Goal: Task Accomplishment & Management: Manage account settings

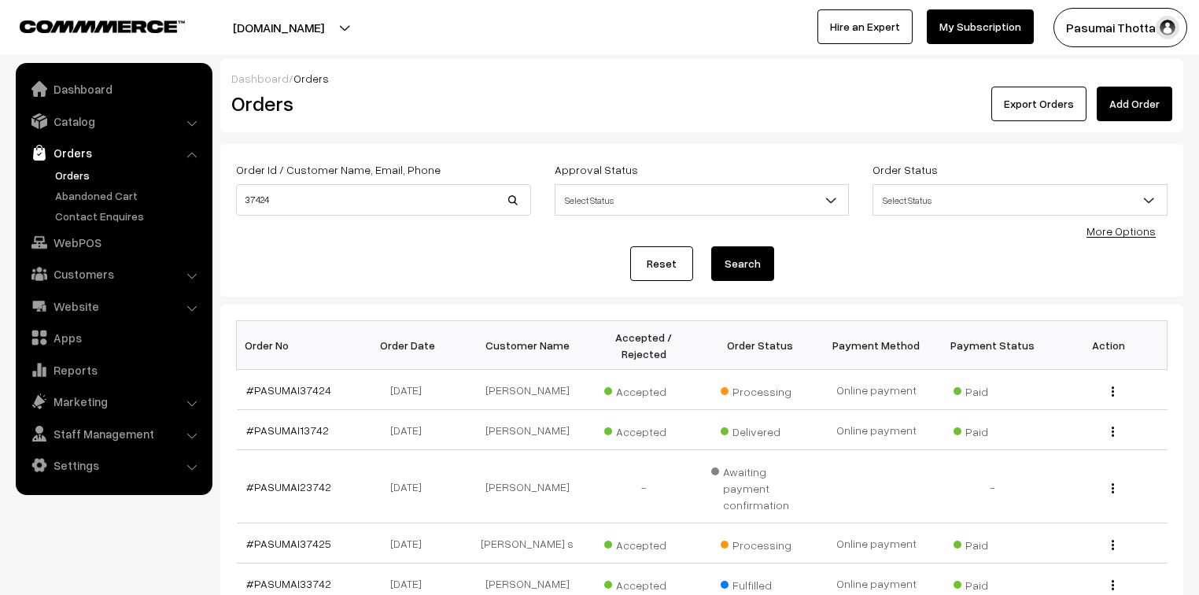
click at [219, 201] on div "Dashboard / Orders Orders Export Orders Add Order Order Id / Customer Name, Ema…" at bounding box center [599, 479] width 1199 height 840
click at [72, 167] on link "Orders" at bounding box center [129, 175] width 156 height 17
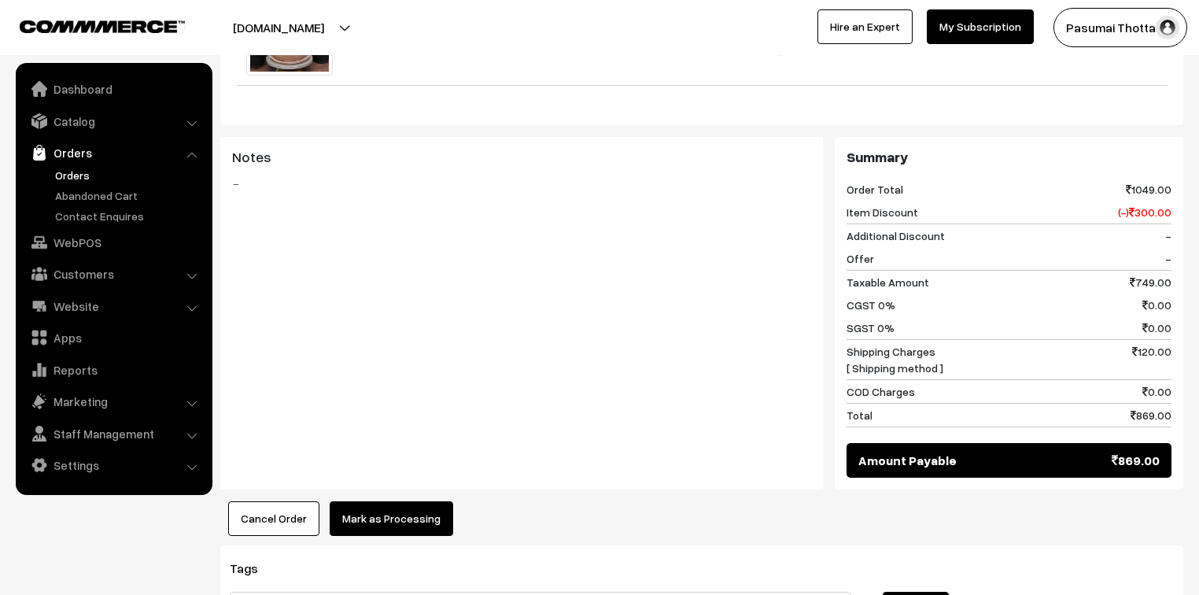
scroll to position [504, 0]
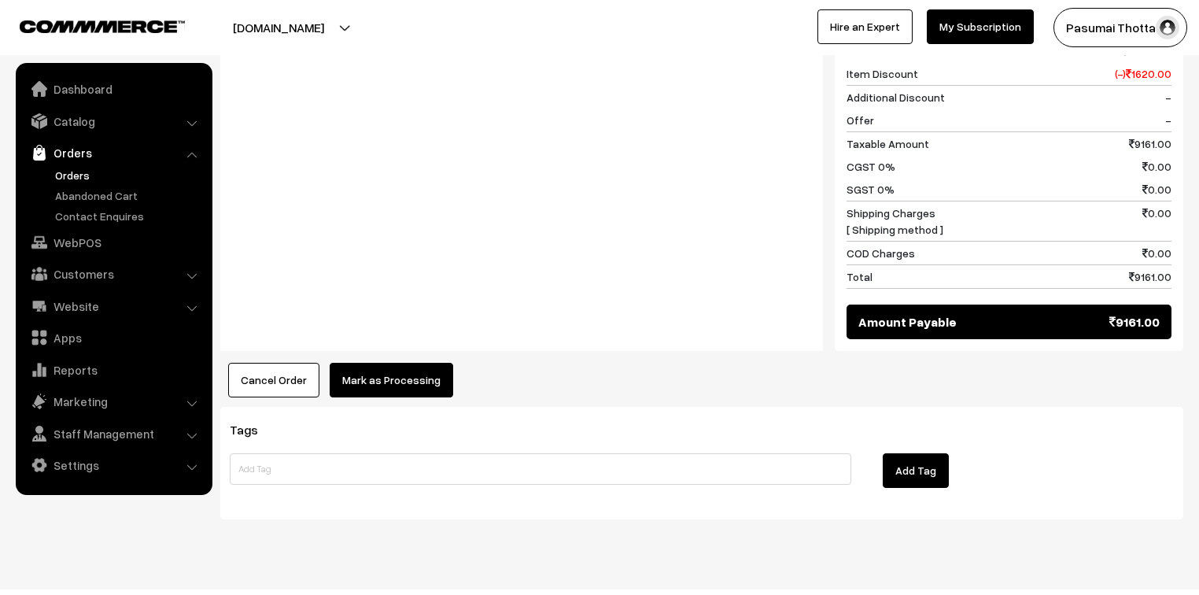
scroll to position [1025, 0]
